Goal: Entertainment & Leisure: Browse casually

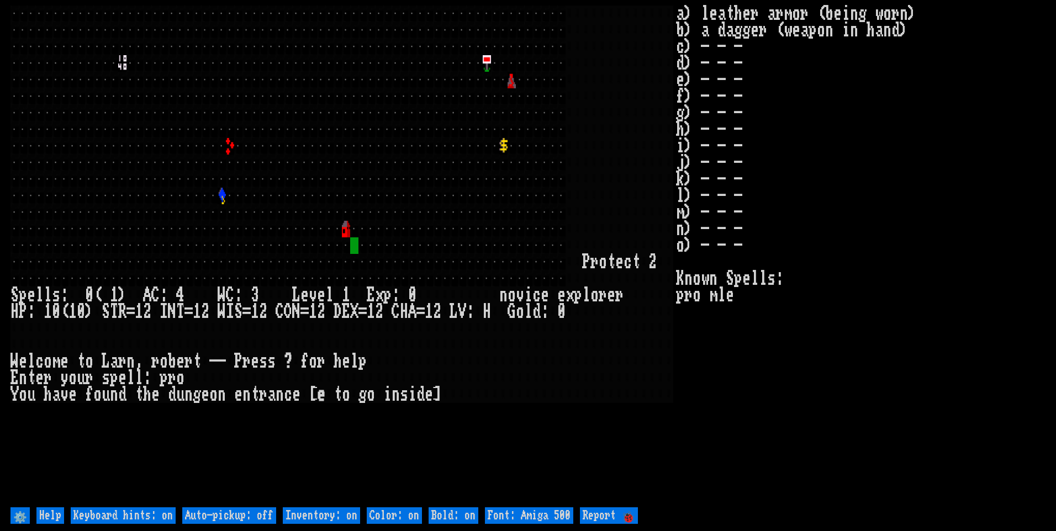
click at [252, 514] on off "Auto-pickup: off" at bounding box center [229, 515] width 94 height 17
type off "Auto-pickup: on"
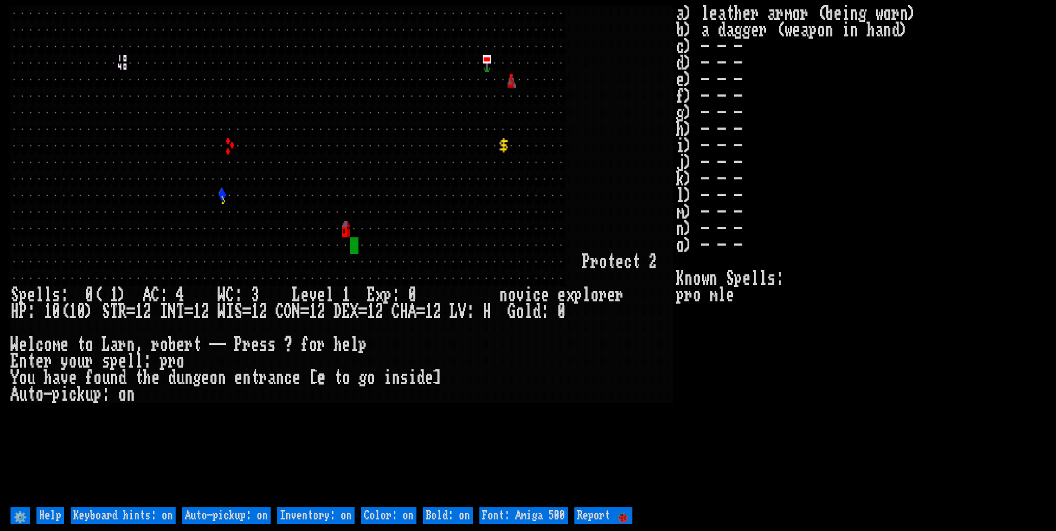
click at [306, 514] on on "Inventory: on" at bounding box center [315, 515] width 77 height 17
type on "Inventory: off"
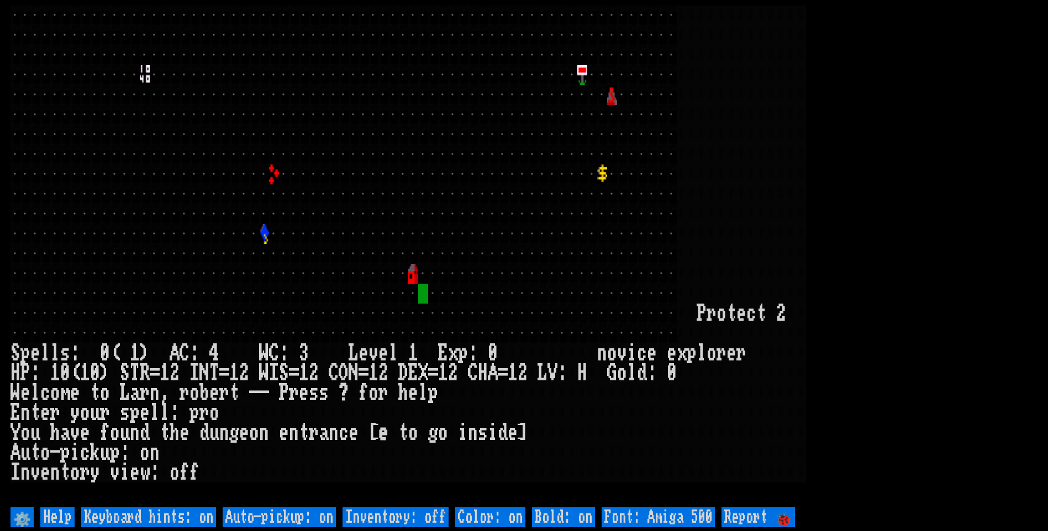
click at [626, 515] on 500 "Font: Amiga 500" at bounding box center [657, 517] width 113 height 20
type 500 "Font: Amiga 1200"
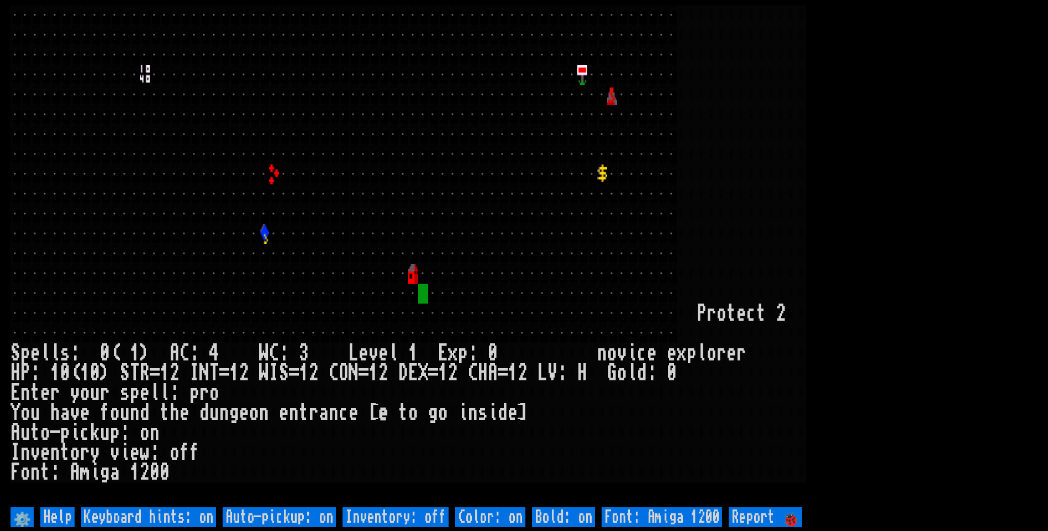
click at [868, 213] on larn at bounding box center [523, 255] width 1027 height 499
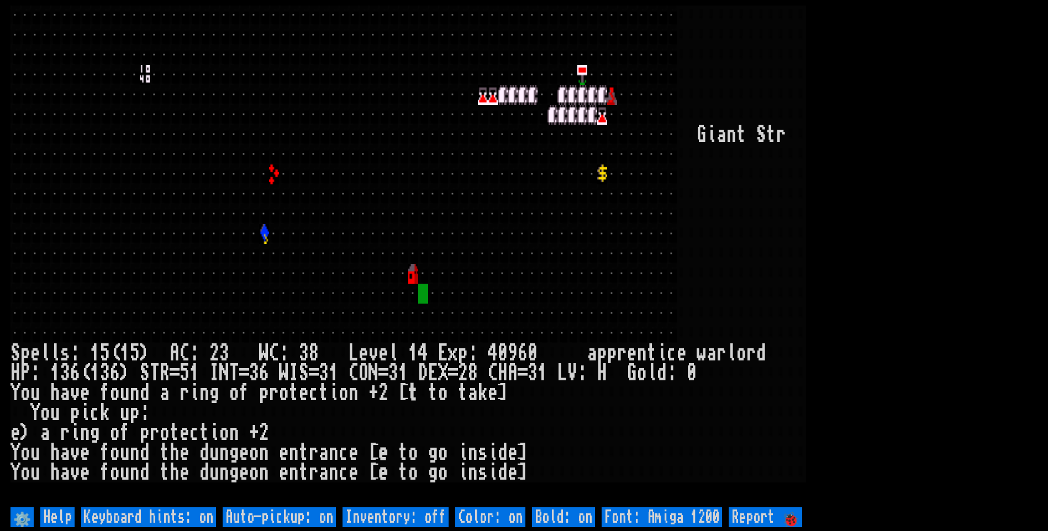
click at [310, 514] on off "Auto-pickup: on" at bounding box center [279, 517] width 113 height 20
type off "Auto-pickup: off"
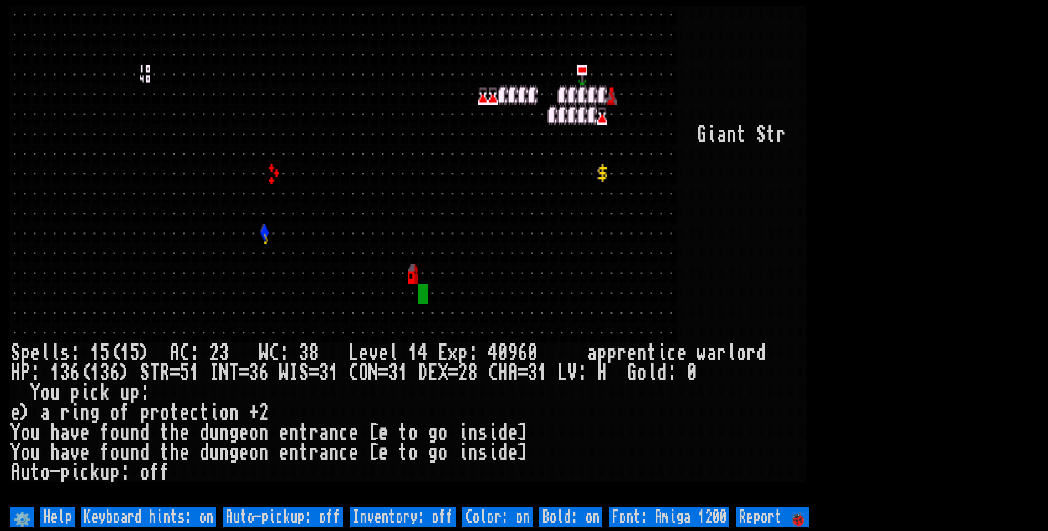
click at [962, 234] on larn at bounding box center [523, 255] width 1027 height 499
